Goal: Information Seeking & Learning: Learn about a topic

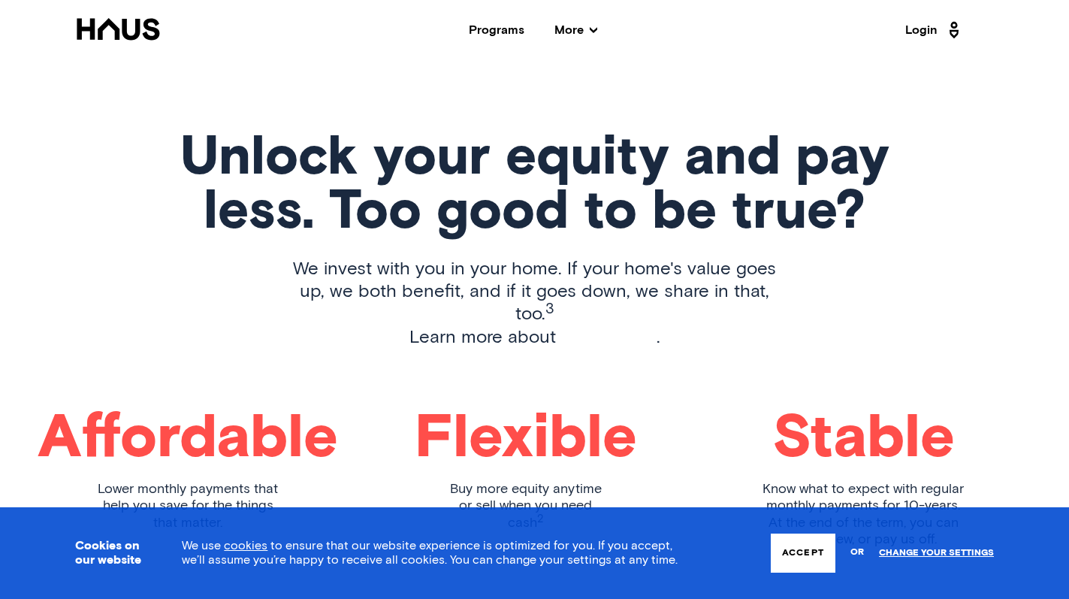
scroll to position [2023, 0]
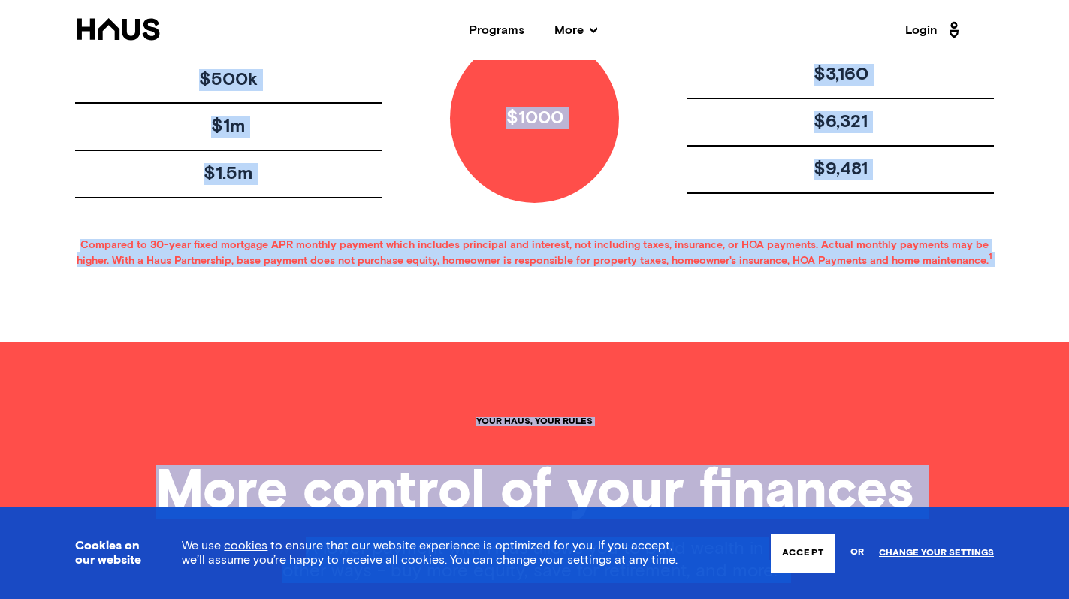
drag, startPoint x: 192, startPoint y: 231, endPoint x: 212, endPoint y: -110, distance: 341.8
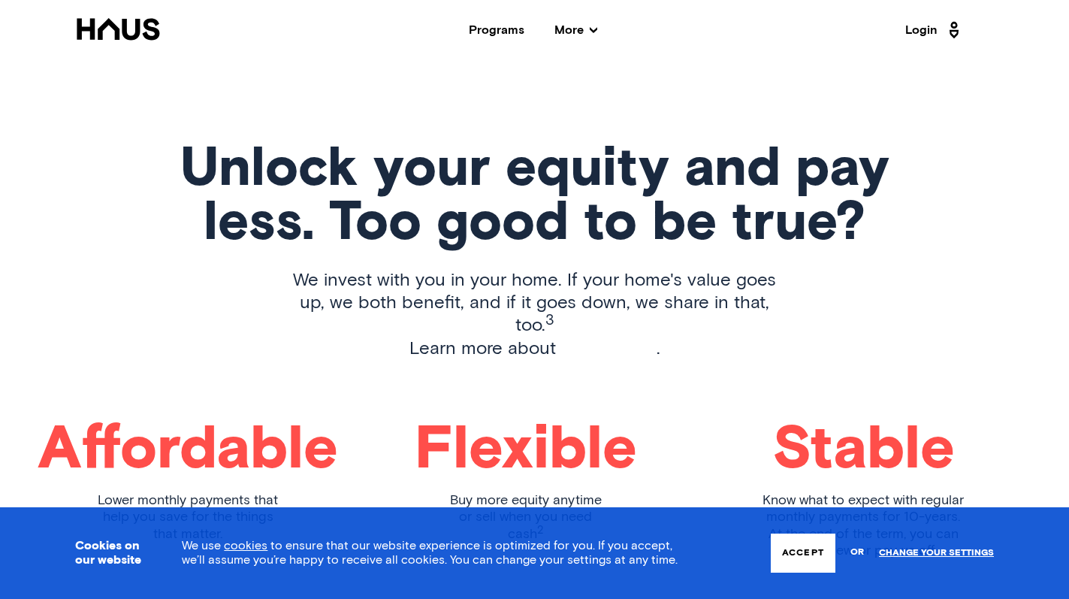
click at [189, 343] on div "Unlock your equity and pay less. Too good to be true? We invest with you in you…" at bounding box center [534, 363] width 919 height 441
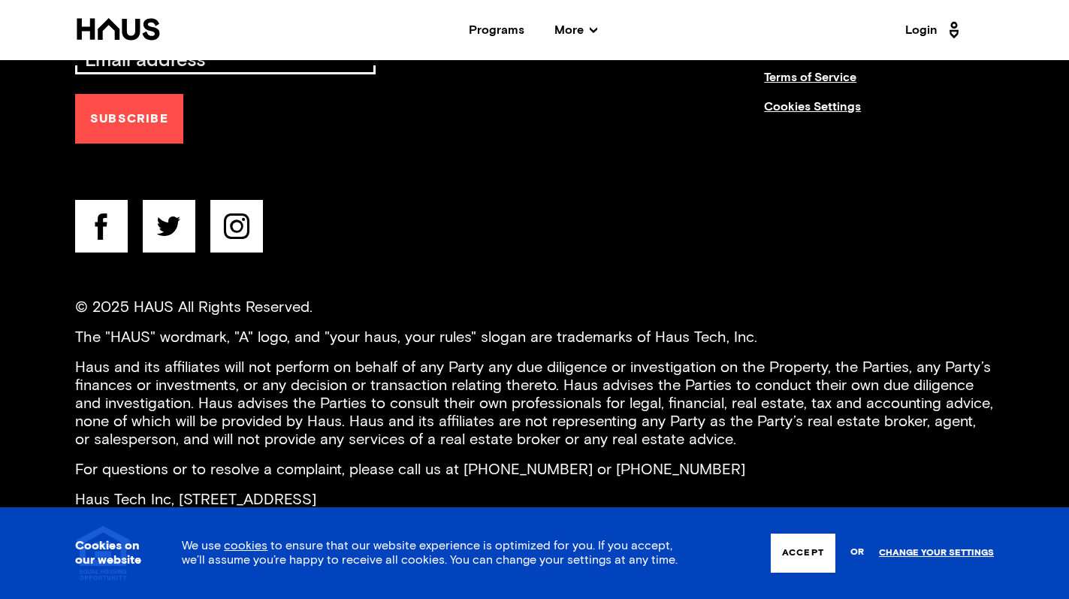
scroll to position [6013, 0]
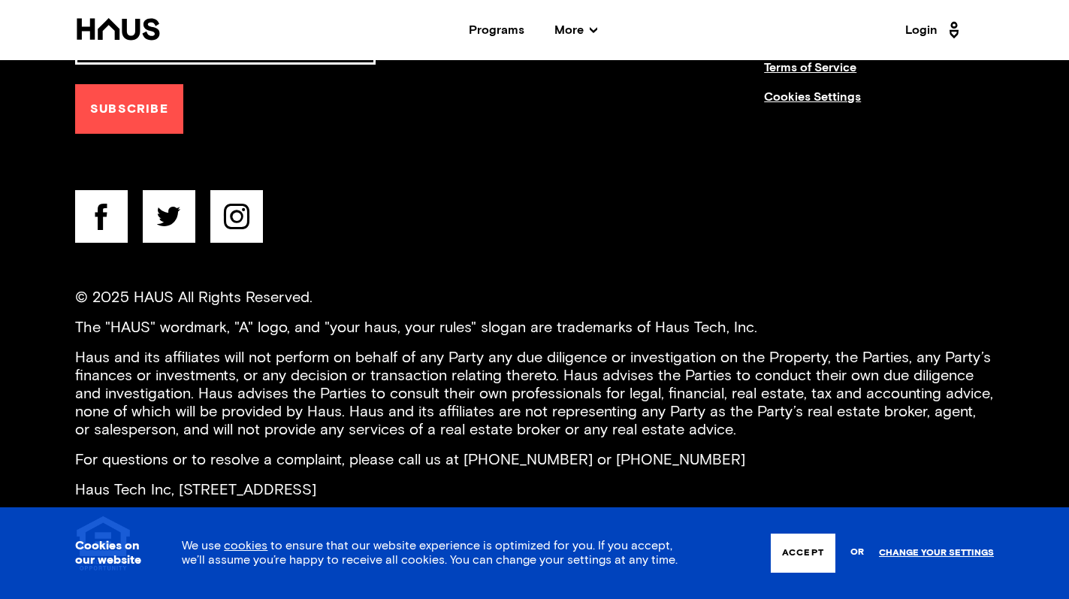
click at [791, 561] on button "Accept" at bounding box center [803, 553] width 65 height 39
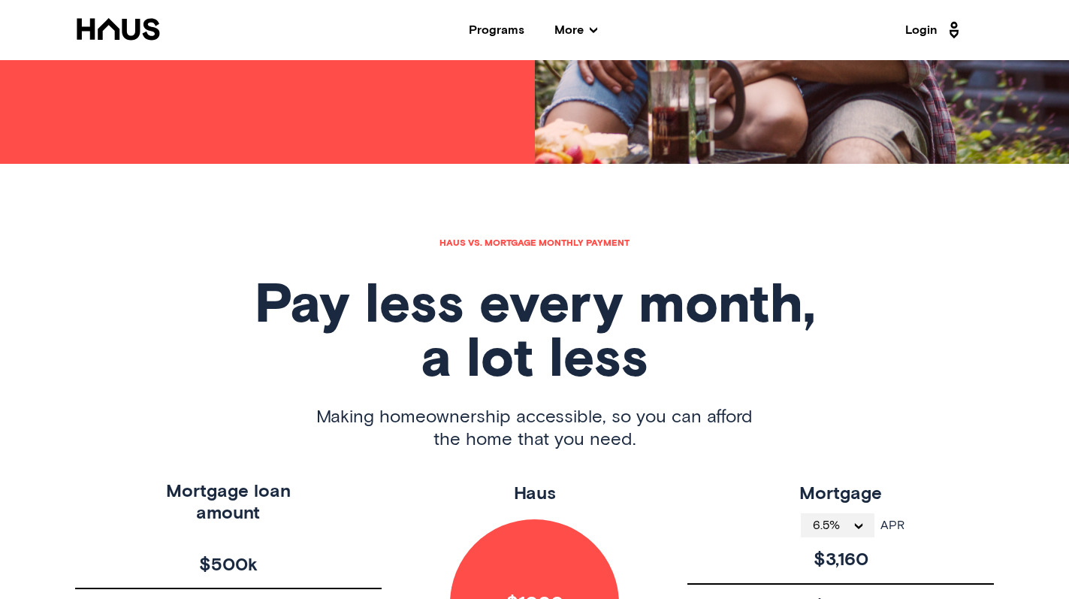
scroll to position [0, 0]
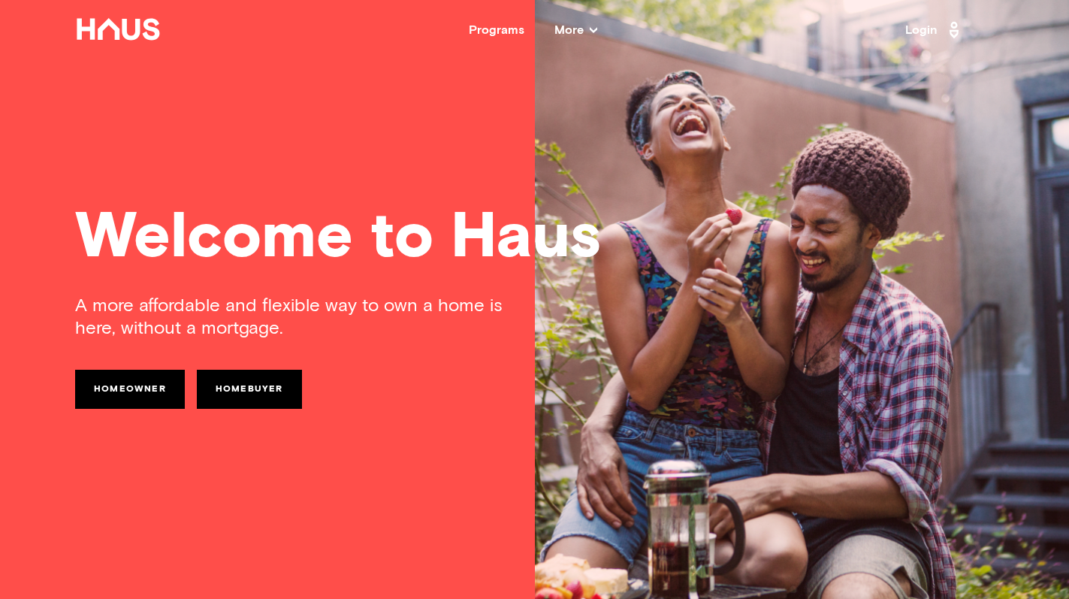
click at [597, 26] on icon at bounding box center [594, 30] width 8 height 8
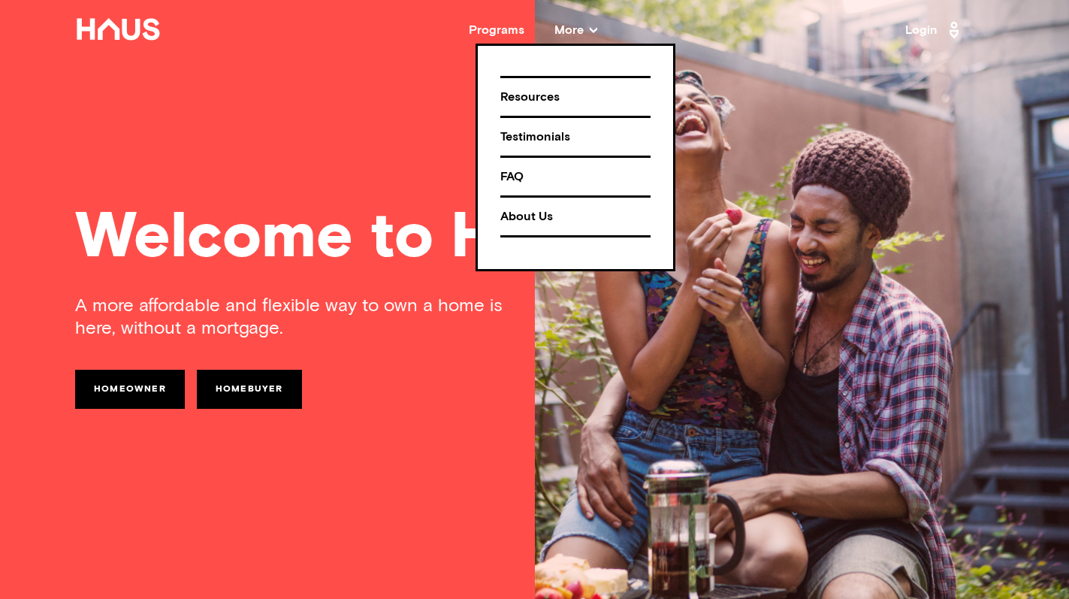
click at [512, 182] on div "FAQ" at bounding box center [576, 177] width 150 height 26
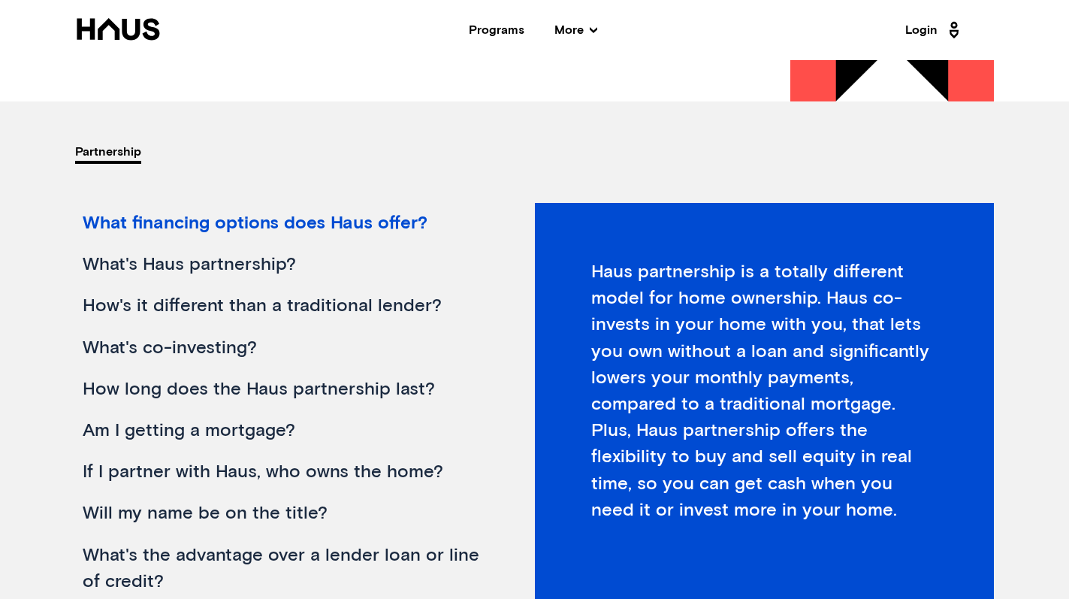
scroll to position [140, 0]
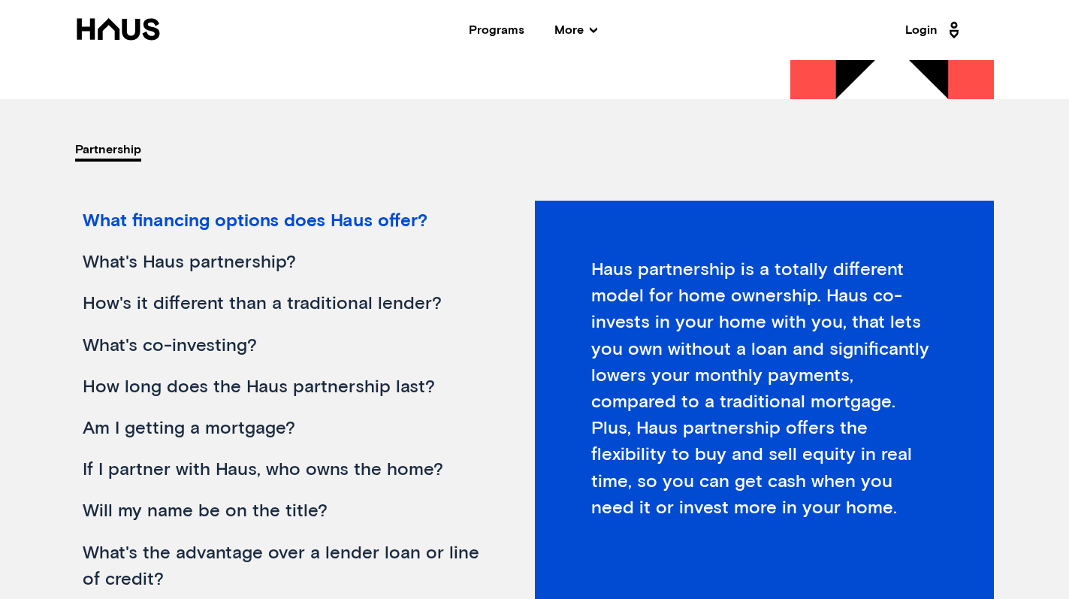
click at [206, 264] on div "What's Haus partnership?" at bounding box center [281, 262] width 413 height 41
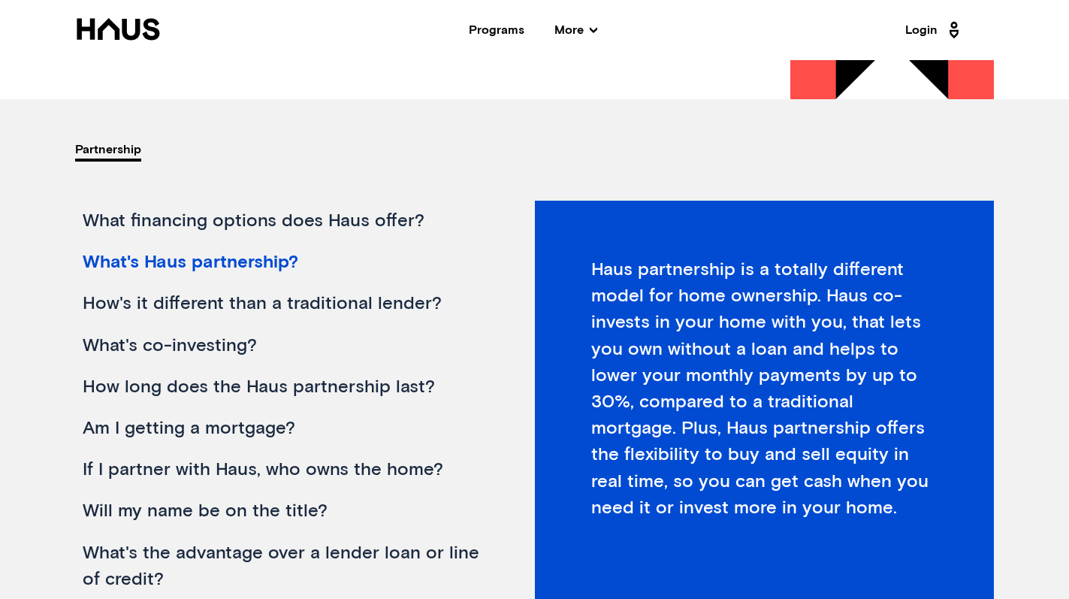
click at [203, 222] on div "What financing options does Haus offer?" at bounding box center [281, 221] width 413 height 41
